Goal: Find specific page/section: Find specific page/section

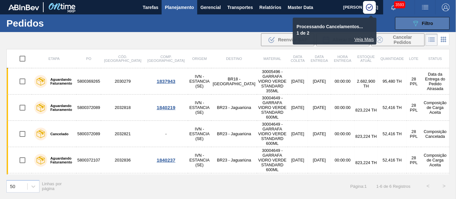
click at [421, 17] on button "089F7B8B-B2A5-4AFE-B5C0-19BA573D28AC Filtro" at bounding box center [422, 23] width 55 height 13
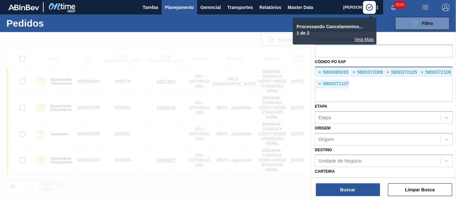
click at [324, 70] on div "× 5800369265" at bounding box center [332, 72] width 32 height 8
click at [319, 71] on span "×" at bounding box center [320, 73] width 6 height 8
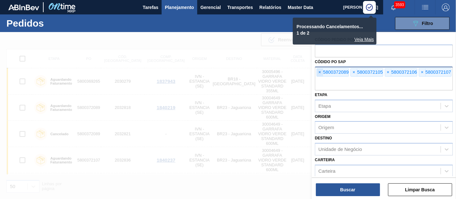
click at [319, 71] on span "×" at bounding box center [320, 73] width 6 height 8
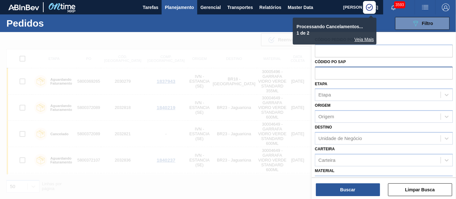
click at [342, 25] on p "Processando Cancelamentos..." at bounding box center [331, 26] width 68 height 5
click at [367, 9] on img at bounding box center [369, 7] width 8 height 8
drag, startPoint x: 347, startPoint y: 77, endPoint x: 342, endPoint y: 74, distance: 5.3
click at [344, 75] on input "text" at bounding box center [384, 73] width 138 height 12
click at [333, 70] on input "text" at bounding box center [384, 73] width 138 height 12
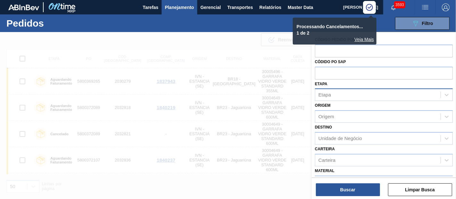
paste input "text"
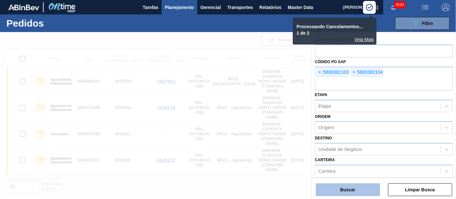
click at [352, 193] on button "Buscar" at bounding box center [348, 189] width 64 height 13
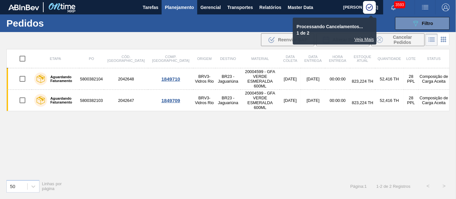
click at [259, 154] on div "Etapa PO Cód. Pedido Comp. Carga Origem Destino Material Data coleta Data entre…" at bounding box center [227, 111] width 443 height 125
